Goal: Check status: Check status

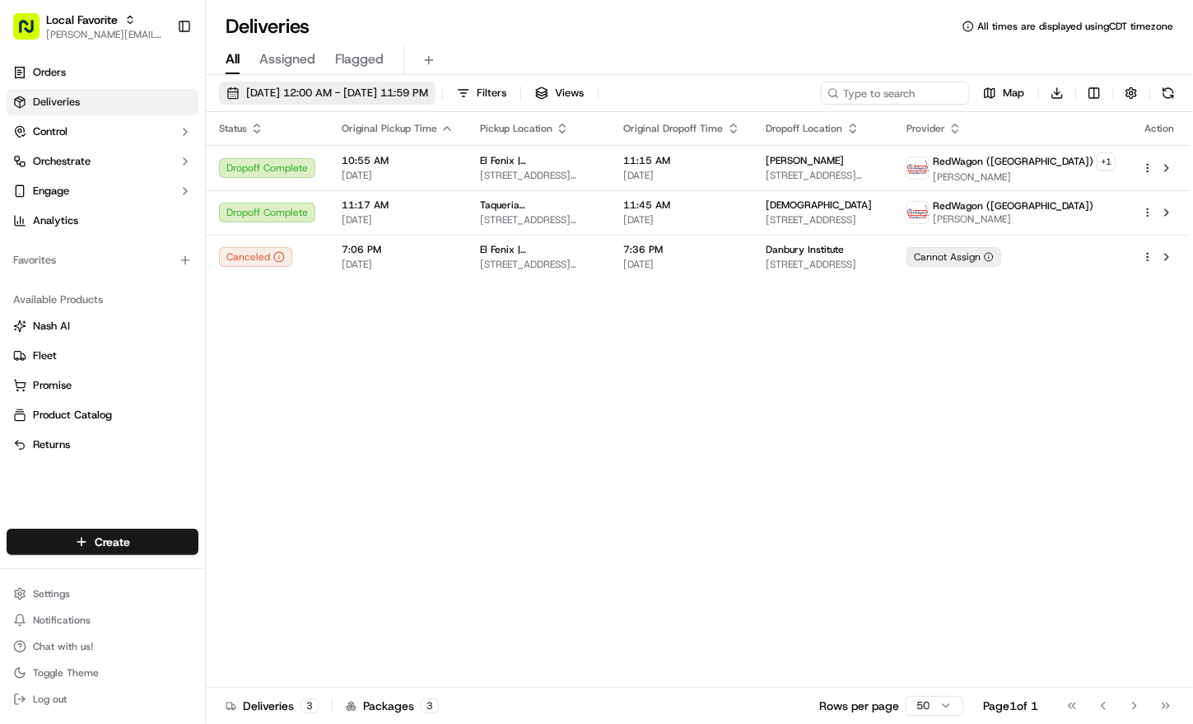
click at [299, 91] on span "[DATE] 12:00 AM - [DATE] 11:59 PM" at bounding box center [337, 93] width 182 height 15
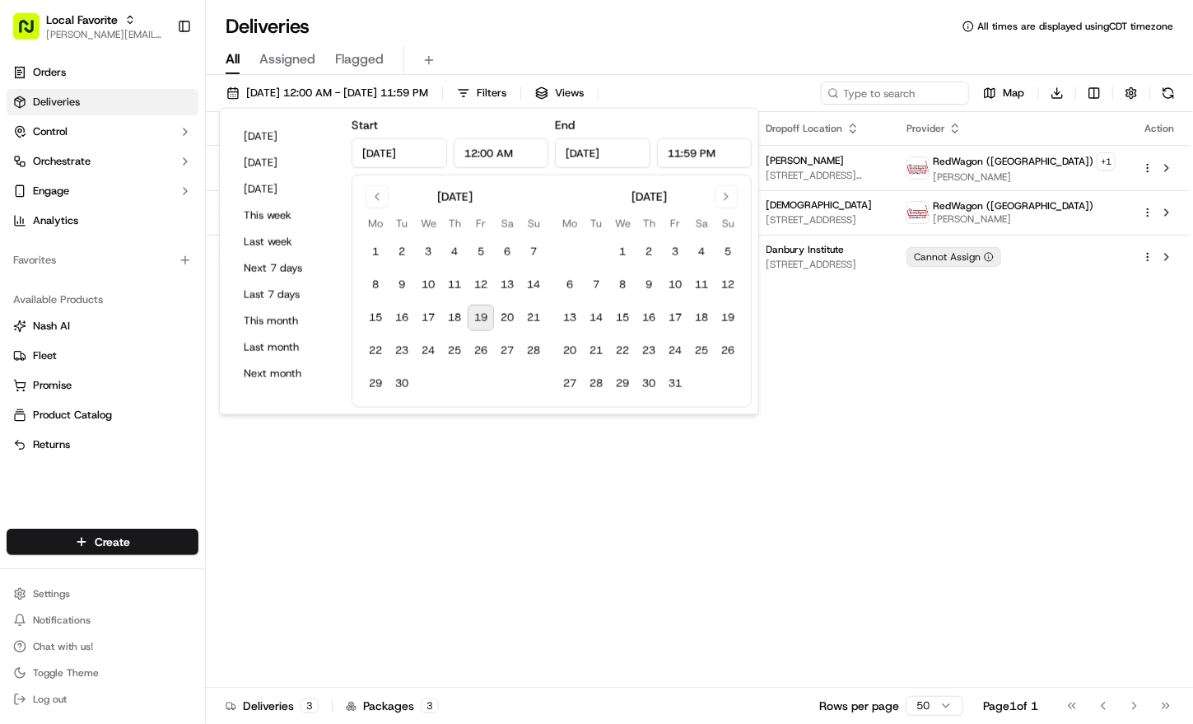
click at [481, 316] on button "19" at bounding box center [481, 318] width 26 height 26
type input "[DATE]"
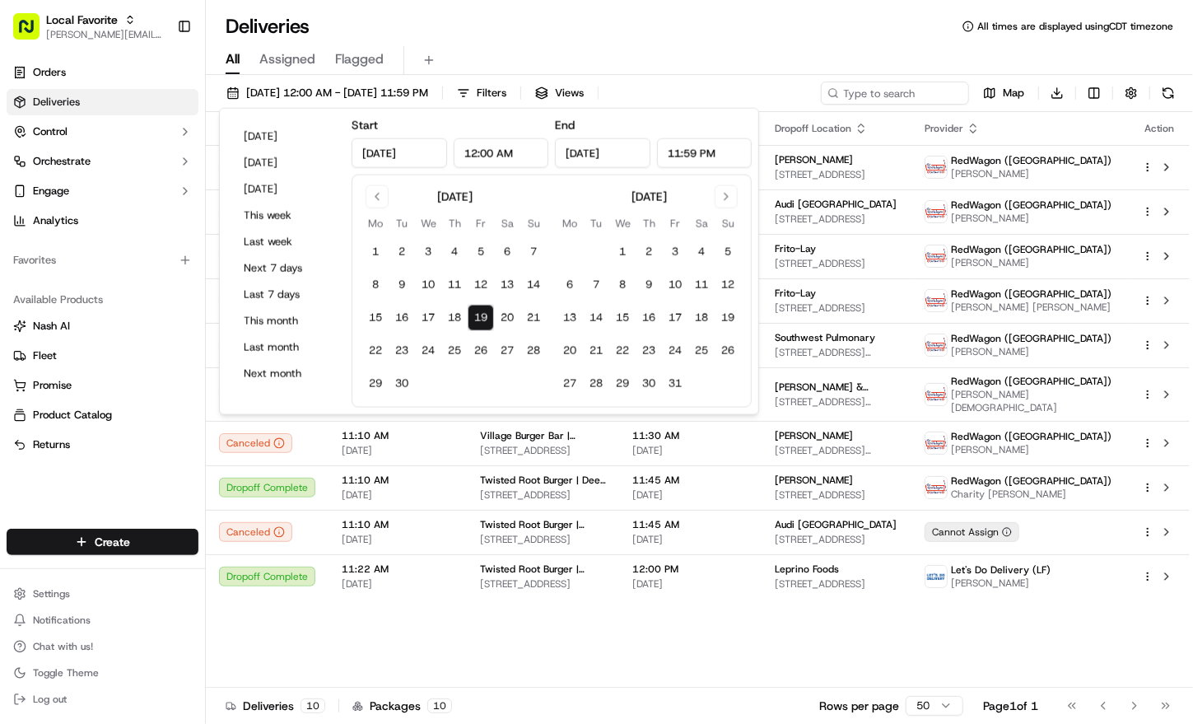
click at [784, 31] on div "Deliveries All times are displayed using CDT timezone" at bounding box center [699, 26] width 987 height 26
